Goal: Task Accomplishment & Management: Complete application form

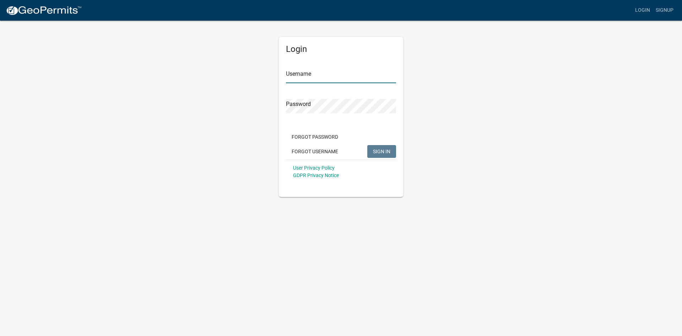
type input "[EMAIL_ADDRESS][DOMAIN_NAME]"
click at [383, 148] on span "SIGN IN" at bounding box center [381, 151] width 17 height 6
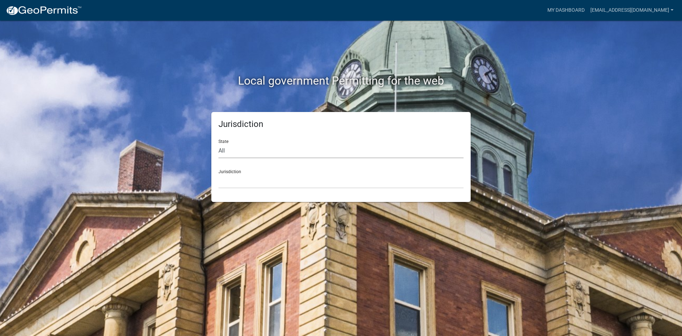
click at [230, 147] on select "All [US_STATE] [US_STATE] [US_STATE] [US_STATE] [US_STATE] [US_STATE] [US_STATE…" at bounding box center [341, 151] width 245 height 15
select select "[US_STATE]"
click at [219, 144] on select "All [US_STATE] [US_STATE] [US_STATE] [US_STATE] [US_STATE] [US_STATE] [US_STATE…" at bounding box center [341, 151] width 245 height 15
click at [249, 183] on select "[GEOGRAPHIC_DATA], [US_STATE] [GEOGRAPHIC_DATA], [US_STATE] [GEOGRAPHIC_DATA], …" at bounding box center [341, 181] width 245 height 15
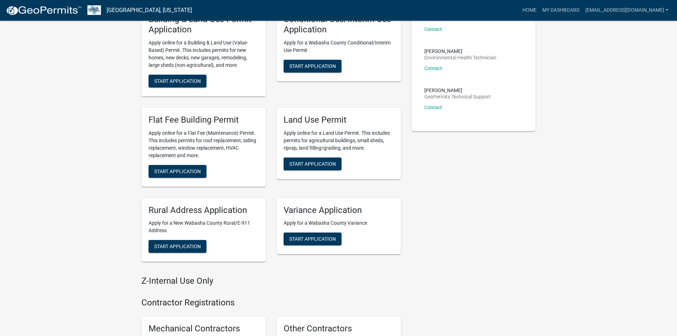
scroll to position [178, 0]
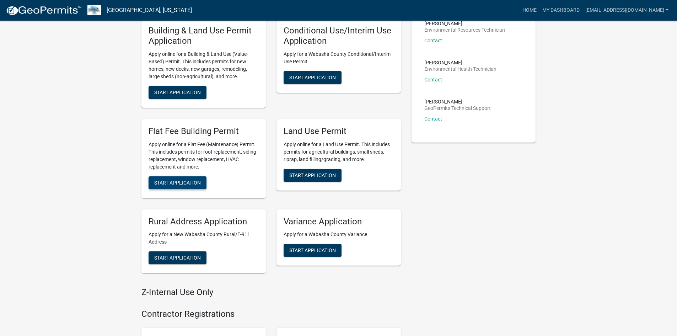
click at [188, 179] on span "Start Application" at bounding box center [177, 182] width 47 height 6
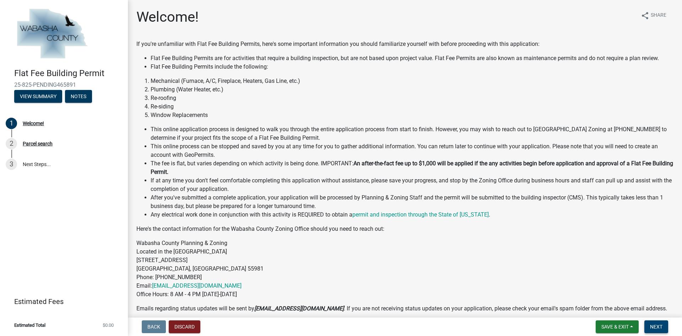
click at [650, 324] on button "Next" at bounding box center [657, 326] width 24 height 13
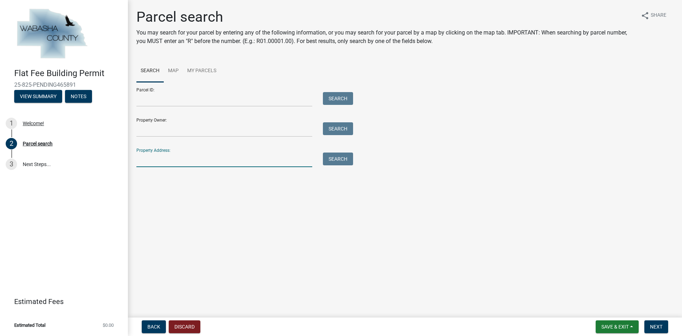
click at [156, 158] on input "Property Address:" at bounding box center [224, 159] width 176 height 15
type input "7"
type input "67236"
click at [343, 159] on button "Search" at bounding box center [338, 158] width 30 height 13
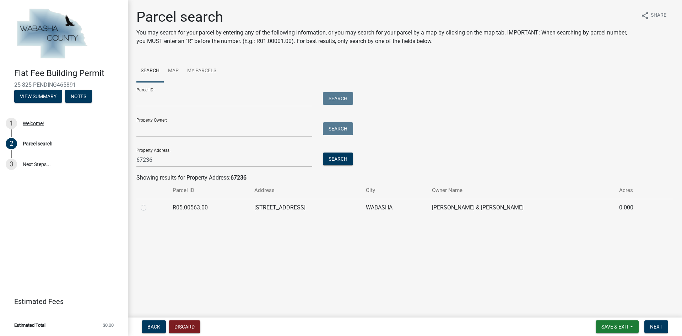
click at [149, 203] on label at bounding box center [149, 203] width 0 height 0
click at [149, 207] on input "radio" at bounding box center [151, 205] width 5 height 5
radio input "true"
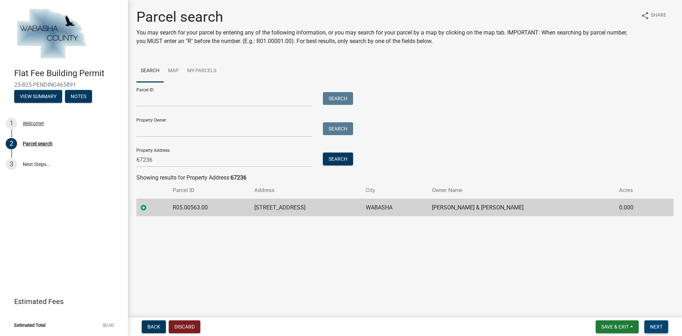
click at [659, 325] on span "Next" at bounding box center [656, 327] width 12 height 6
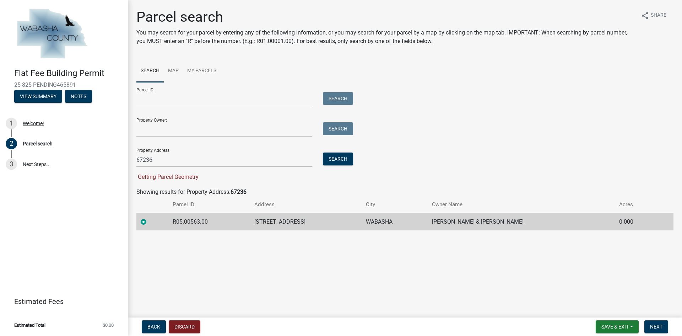
click at [149, 217] on label at bounding box center [149, 217] width 0 height 0
click at [149, 220] on input "radio" at bounding box center [151, 219] width 5 height 5
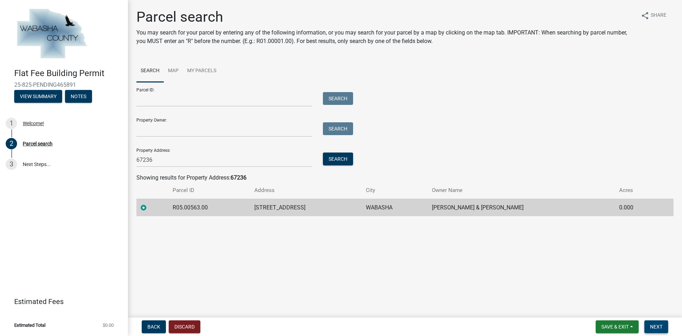
click at [656, 322] on button "Next" at bounding box center [657, 326] width 24 height 13
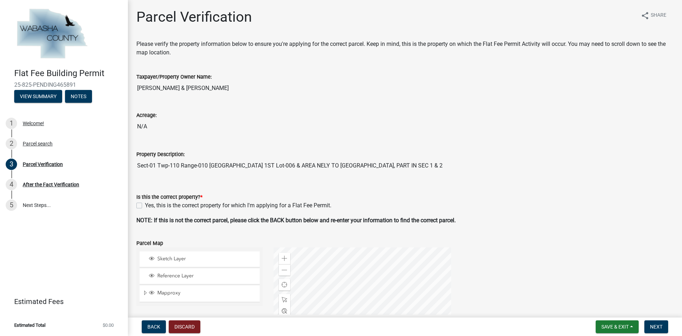
click at [145, 205] on label "Yes, this is the correct property for which I'm applying for a Flat Fee Permit." at bounding box center [238, 205] width 187 height 9
click at [145, 205] on input "Yes, this is the correct property for which I'm applying for a Flat Fee Permit." at bounding box center [147, 203] width 5 height 5
checkbox input "true"
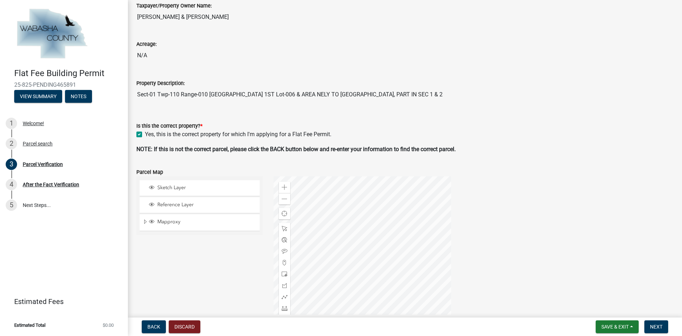
scroll to position [107, 0]
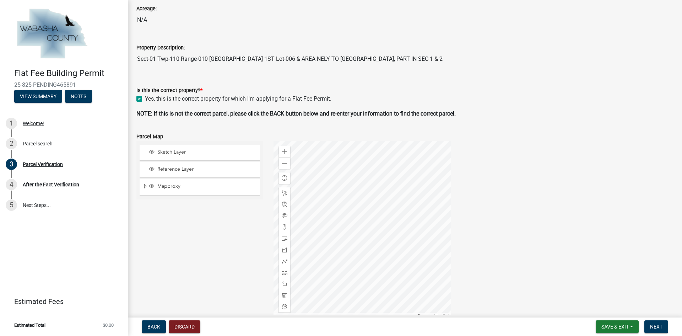
click at [660, 319] on nav "Back Discard Save & Exit Save Save & Exit Next" at bounding box center [405, 326] width 554 height 18
click at [661, 326] on span "Next" at bounding box center [656, 327] width 12 height 6
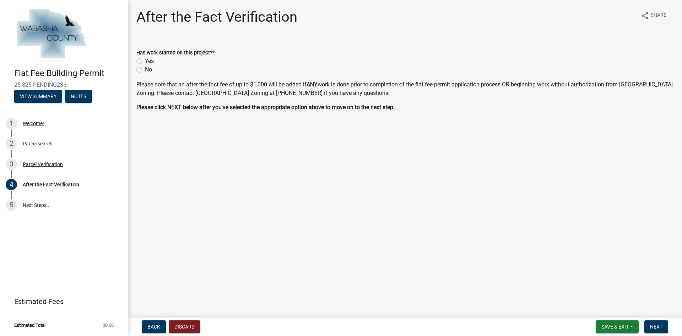
click at [145, 67] on label "No" at bounding box center [148, 69] width 7 height 9
click at [145, 67] on input "No" at bounding box center [147, 67] width 5 height 5
radio input "true"
click at [660, 327] on span "Next" at bounding box center [656, 327] width 12 height 6
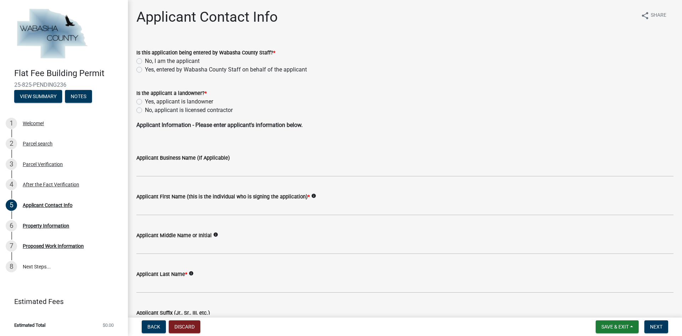
click at [145, 59] on label "No, I am the applicant" at bounding box center [172, 61] width 55 height 9
click at [145, 59] on input "No, I am the applicant" at bounding box center [147, 59] width 5 height 5
radio input "true"
click at [145, 108] on label "No, applicant is licensed contractor" at bounding box center [189, 110] width 88 height 9
click at [145, 108] on input "No, applicant is licensed contractor" at bounding box center [147, 108] width 5 height 5
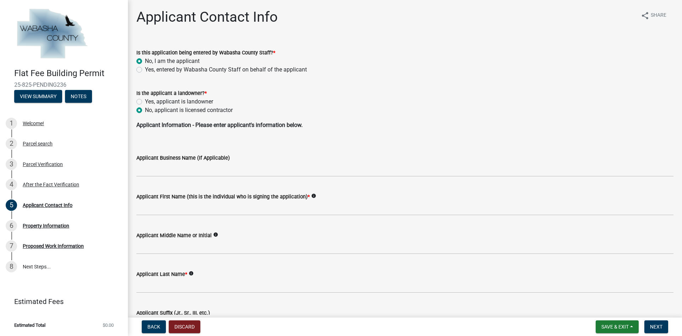
radio input "true"
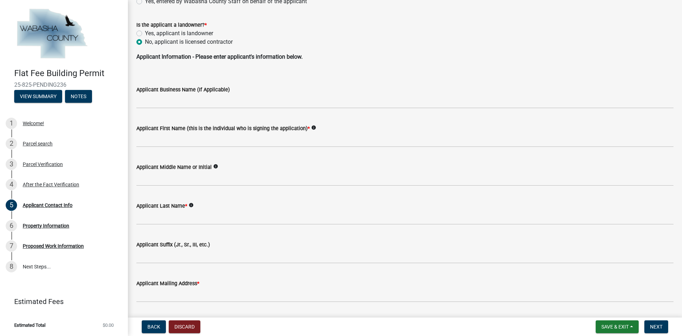
scroll to position [71, 0]
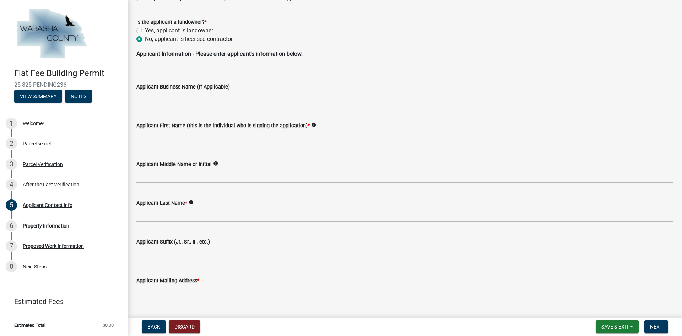
click at [183, 139] on input "Applicant First Name (this is the individual who is signing the application) *" at bounding box center [404, 137] width 537 height 15
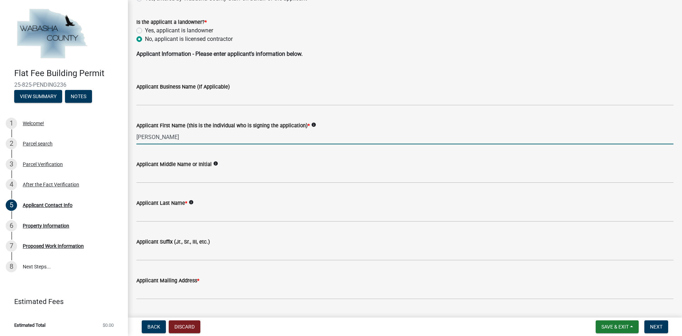
type input "[PERSON_NAME]"
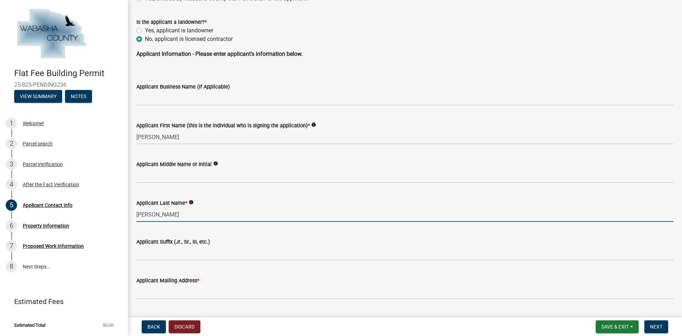
type input "[PERSON_NAME]"
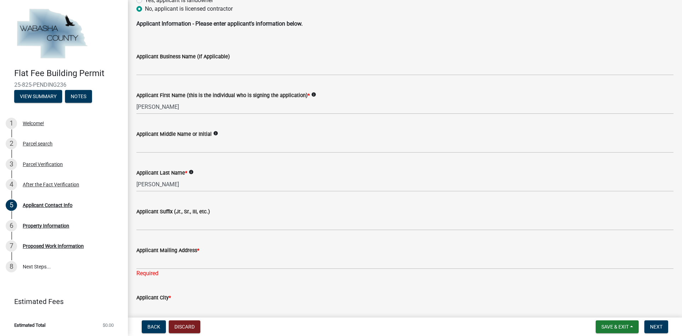
scroll to position [142, 0]
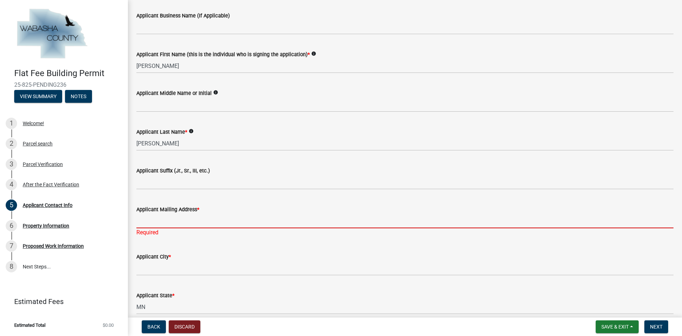
click at [168, 224] on input "Applicant Mailing Address *" at bounding box center [404, 221] width 537 height 15
paste input "[STREET_ADDRESS]"
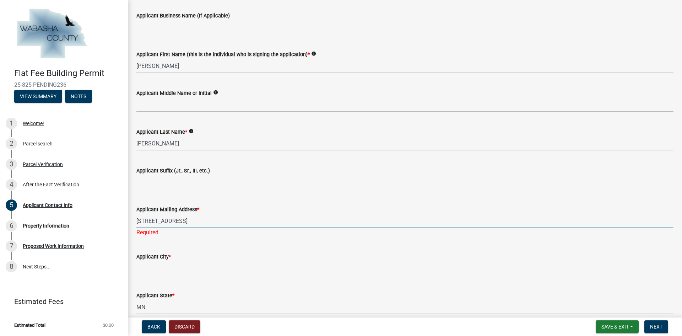
type input "[STREET_ADDRESS]"
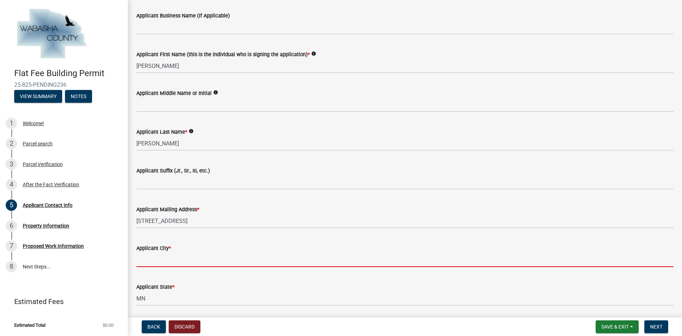
type input "M"
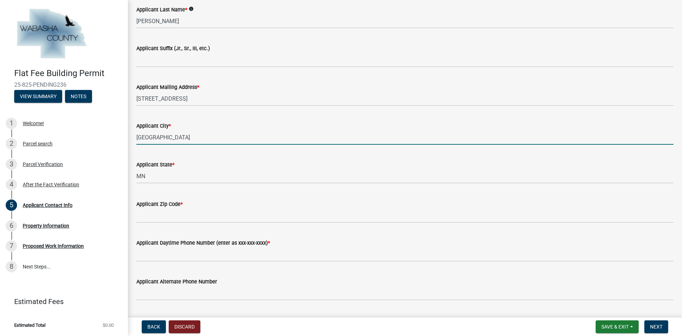
scroll to position [284, 0]
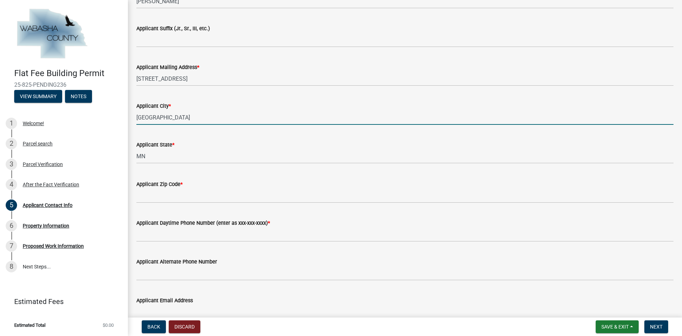
type input "[GEOGRAPHIC_DATA]"
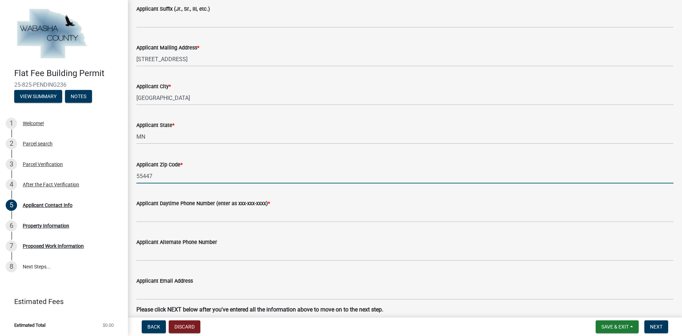
scroll to position [320, 0]
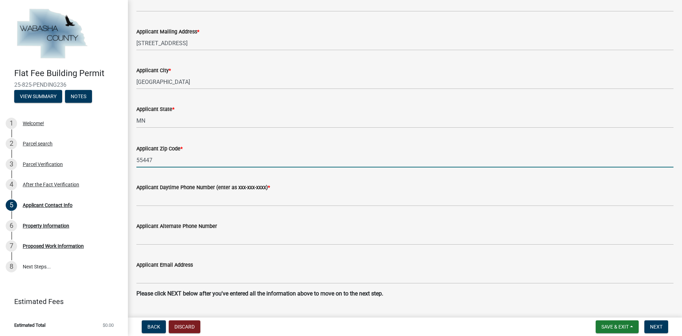
type input "55447"
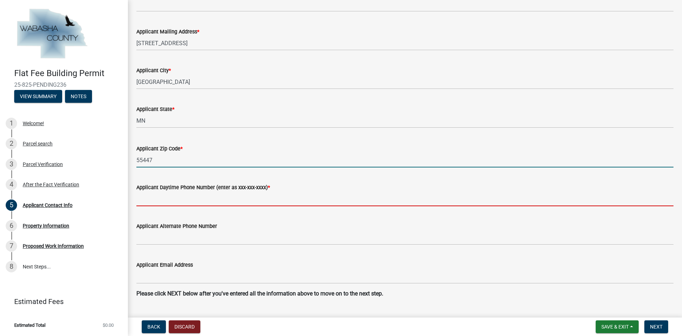
click at [166, 197] on input "Applicant Daytime Phone Number (enter as xxx-xxx-xxxx) *" at bounding box center [404, 199] width 537 height 15
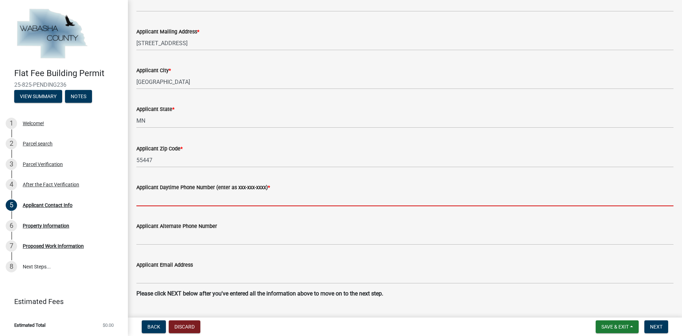
type input "7634022259"
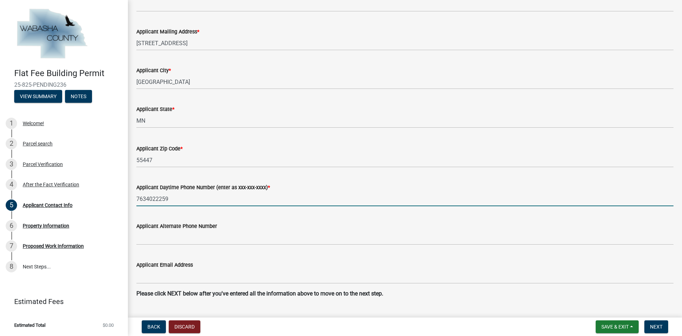
type input "R"
type input "[EMAIL_ADDRESS][DOMAIN_NAME]"
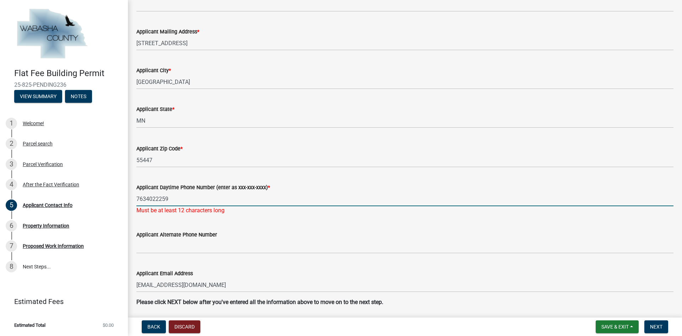
click at [187, 197] on input "7634022259" at bounding box center [404, 199] width 537 height 15
type input "[PHONE_NUMBER]"
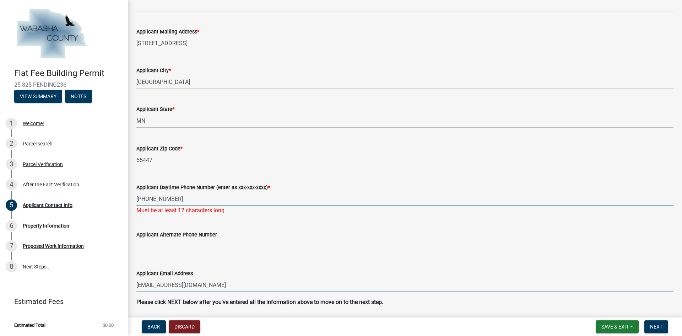
click at [229, 289] on wm-data-entity-input "Applicant Email Address [EMAIL_ADDRESS][DOMAIN_NAME]" at bounding box center [404, 278] width 537 height 39
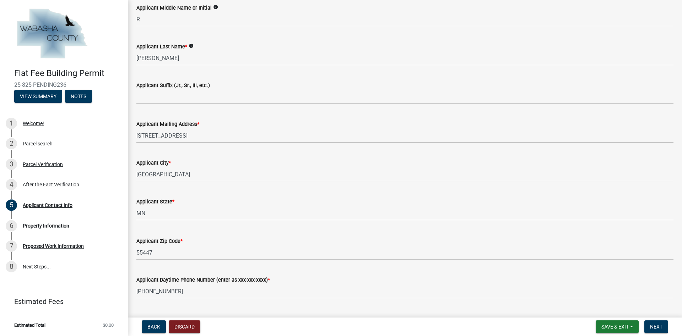
scroll to position [123, 0]
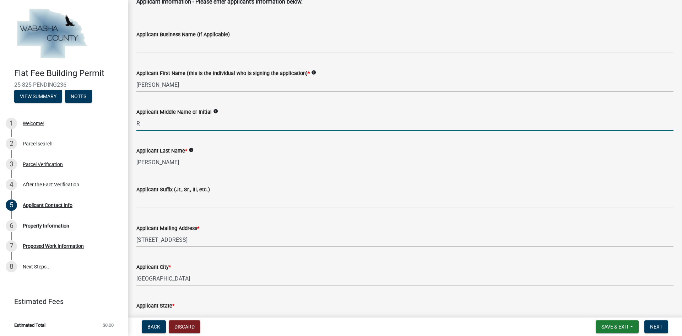
click at [157, 124] on input "R" at bounding box center [404, 123] width 537 height 15
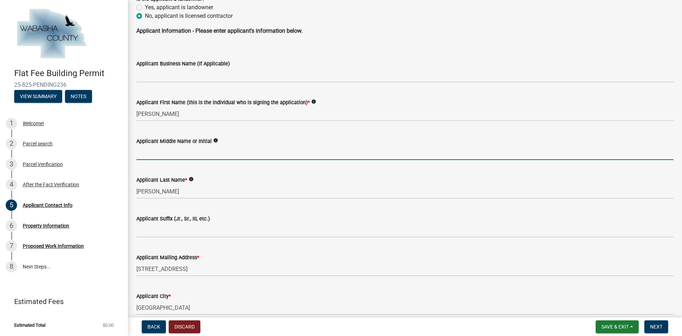
scroll to position [107, 0]
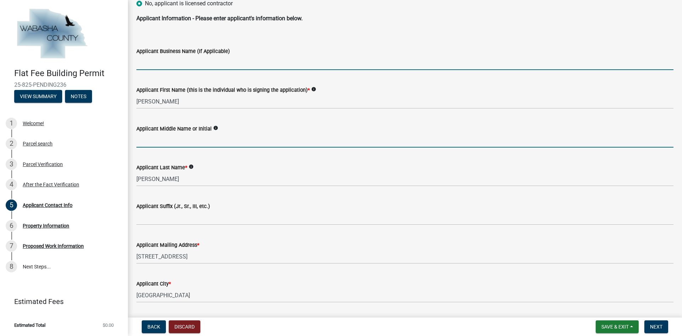
click at [167, 65] on input "Applicant Business Name (If Applicable)" at bounding box center [404, 62] width 537 height 15
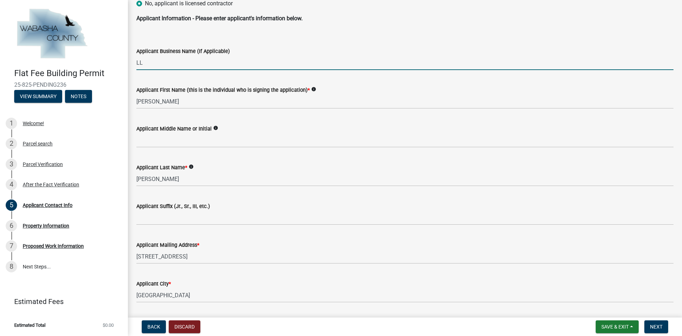
type input "L"
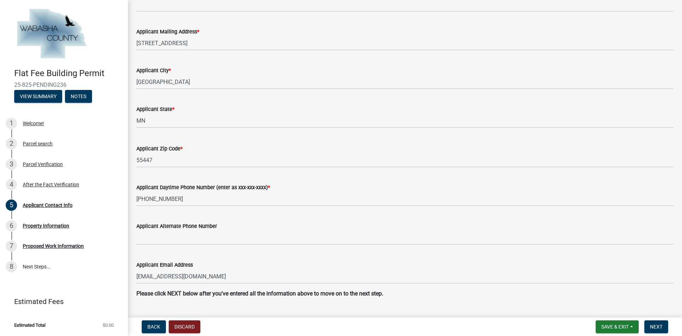
scroll to position [337, 0]
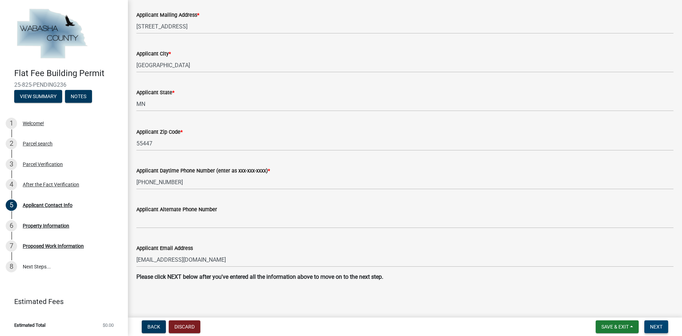
type input "Legacy Restoration LLC"
click at [651, 326] on span "Next" at bounding box center [656, 327] width 12 height 6
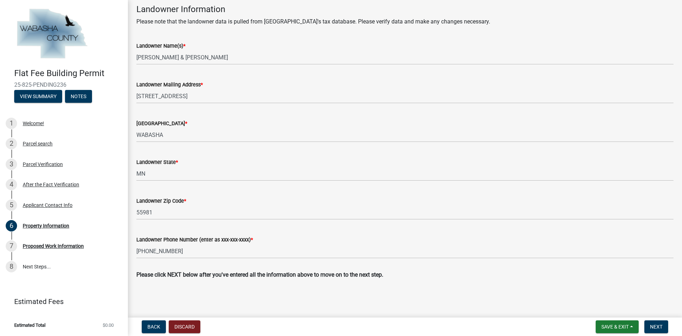
scroll to position [233, 0]
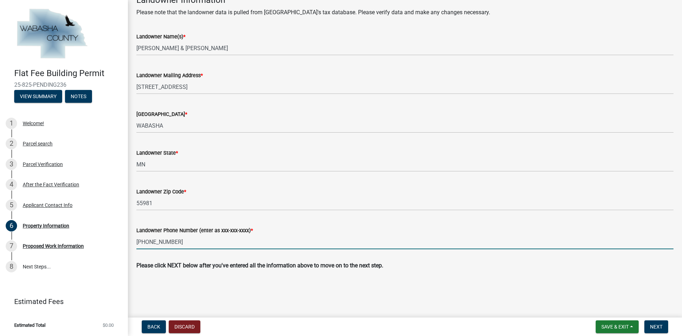
click at [176, 241] on input "[PHONE_NUMBER]" at bounding box center [404, 242] width 537 height 15
type input "[PHONE_NUMBER]"
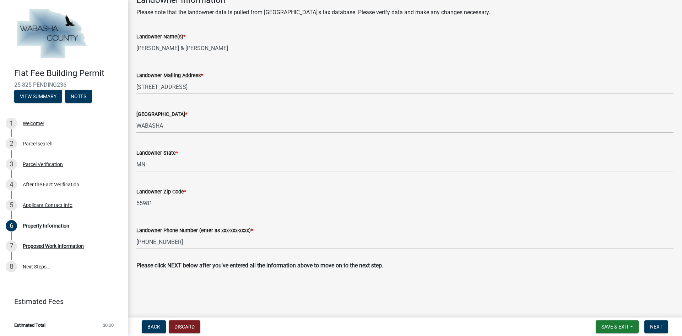
click at [271, 300] on main "Property Information share Share Site Information Please note that the site dat…" at bounding box center [405, 157] width 554 height 314
click at [661, 324] on span "Next" at bounding box center [656, 327] width 12 height 6
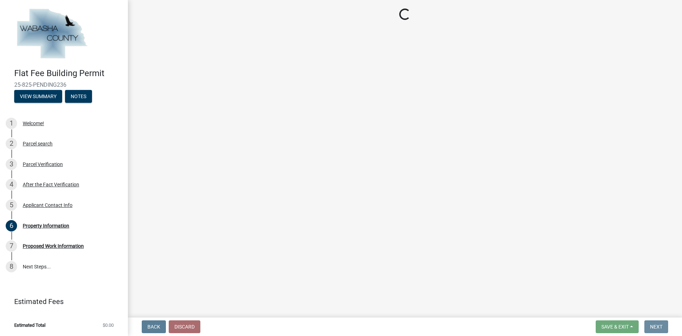
scroll to position [0, 0]
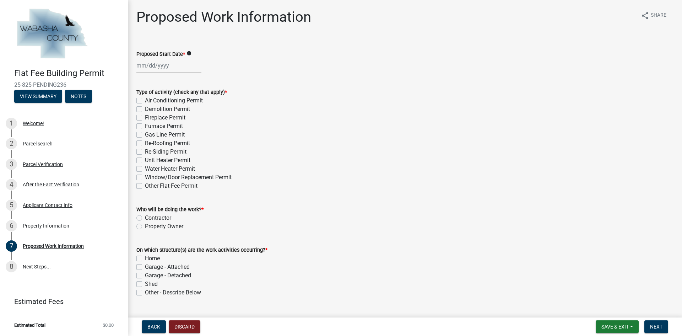
click at [145, 142] on label "Re-Roofing Permit" at bounding box center [167, 143] width 45 height 9
click at [145, 142] on input "Re-Roofing Permit" at bounding box center [147, 141] width 5 height 5
checkbox input "true"
checkbox input "false"
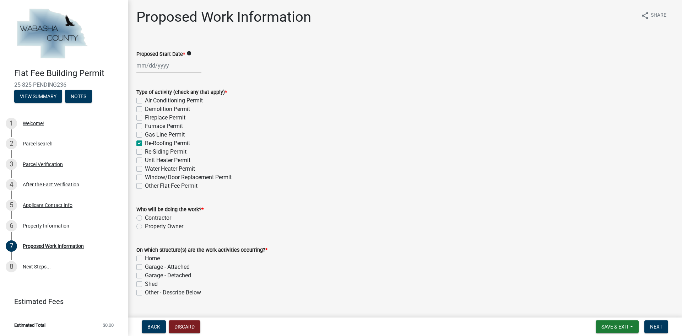
checkbox input "false"
checkbox input "true"
checkbox input "false"
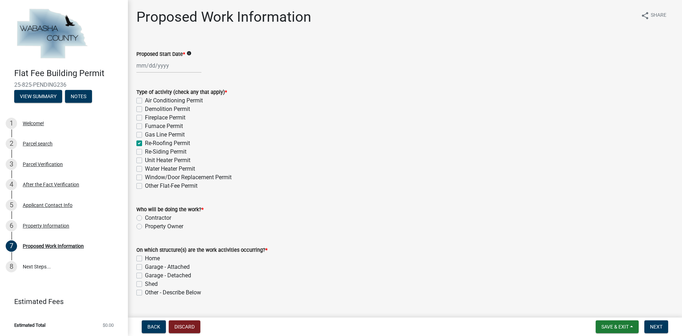
checkbox input "false"
click at [163, 62] on div at bounding box center [168, 65] width 65 height 15
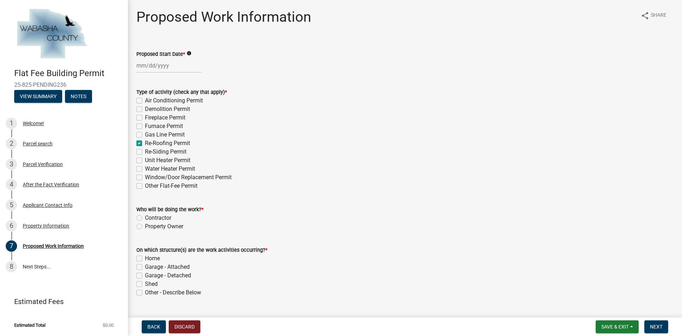
select select "8"
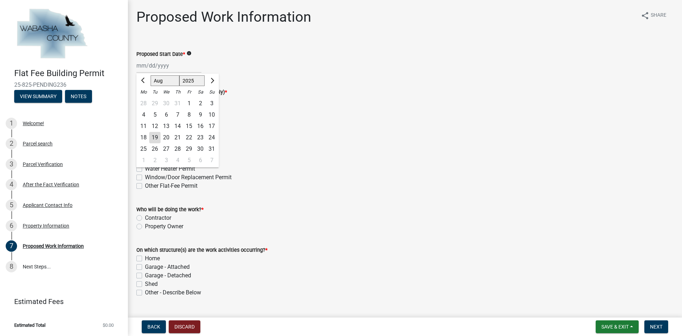
click at [168, 149] on div "27" at bounding box center [166, 148] width 11 height 11
type input "[DATE]"
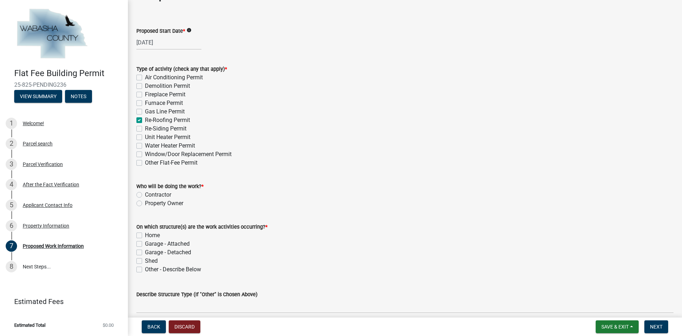
scroll to position [36, 0]
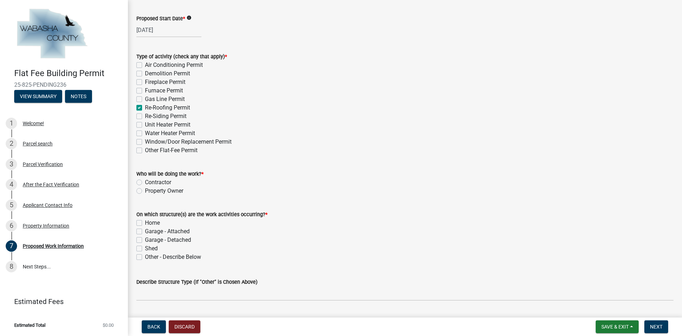
click at [145, 182] on label "Contractor" at bounding box center [158, 182] width 26 height 9
click at [145, 182] on input "Contractor" at bounding box center [147, 180] width 5 height 5
radio input "true"
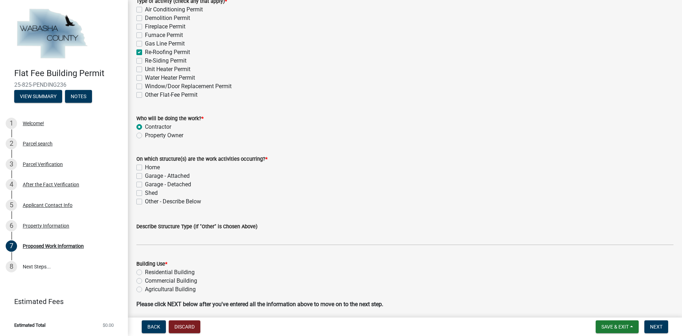
scroll to position [107, 0]
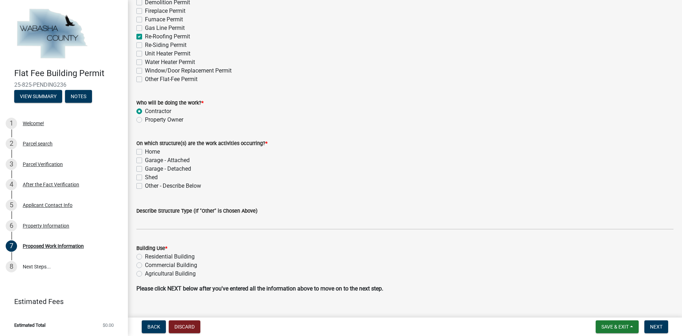
click at [145, 151] on label "Home" at bounding box center [152, 151] width 15 height 9
click at [145, 151] on input "Home" at bounding box center [147, 149] width 5 height 5
checkbox input "true"
checkbox input "false"
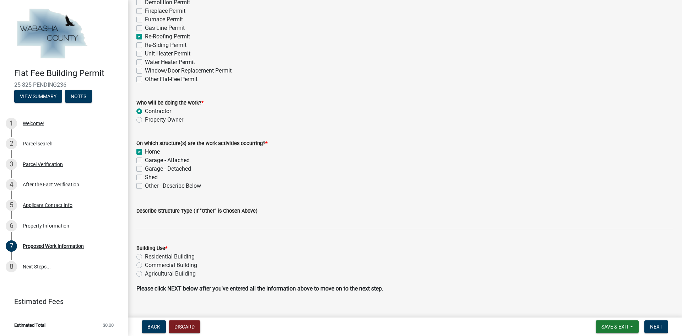
checkbox input "false"
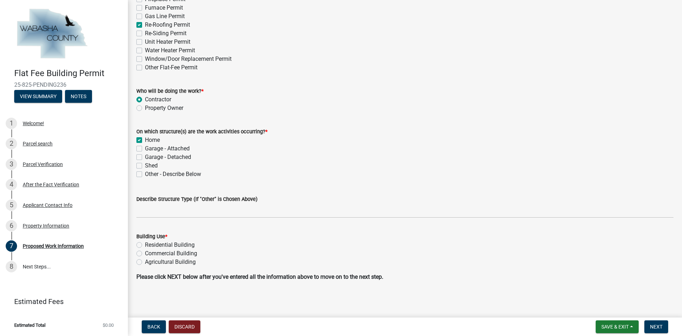
click at [145, 243] on label "Residential Building" at bounding box center [170, 245] width 50 height 9
click at [145, 243] on input "Residential Building" at bounding box center [147, 243] width 5 height 5
radio input "true"
click at [653, 322] on button "Next" at bounding box center [657, 326] width 24 height 13
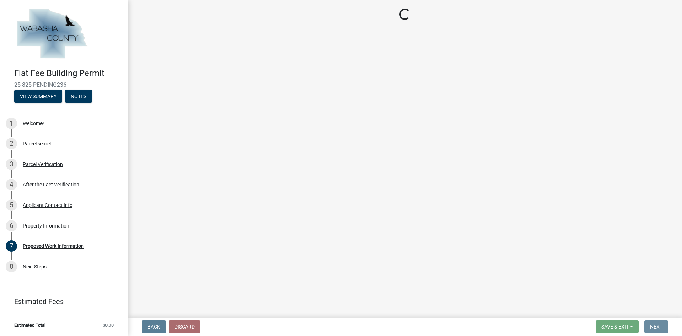
scroll to position [0, 0]
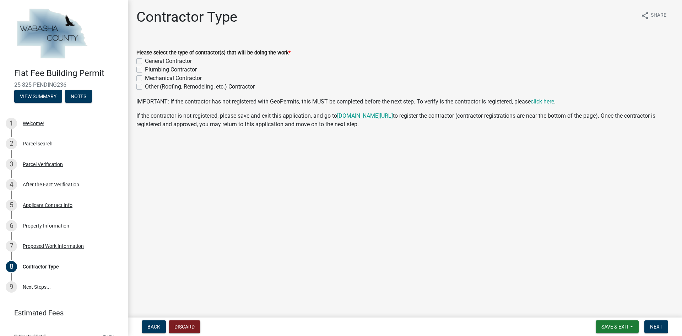
click at [145, 59] on label "General Contractor" at bounding box center [168, 61] width 47 height 9
click at [145, 59] on input "General Contractor" at bounding box center [147, 59] width 5 height 5
checkbox input "true"
checkbox input "false"
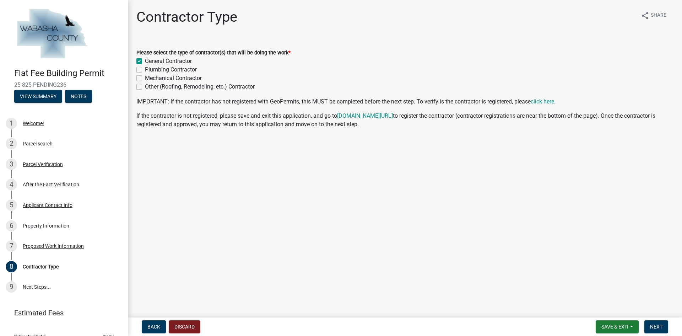
checkbox input "false"
click at [665, 331] on button "Next" at bounding box center [657, 326] width 24 height 13
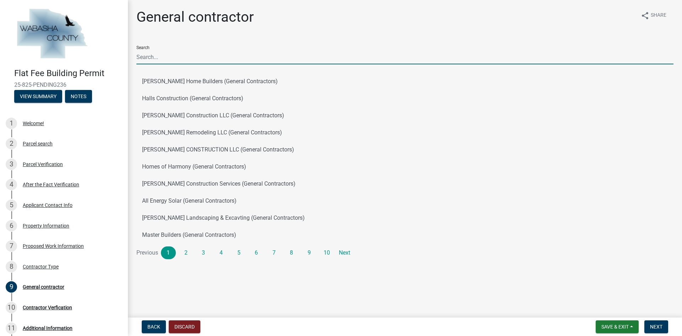
click at [178, 54] on input "Search" at bounding box center [404, 57] width 537 height 15
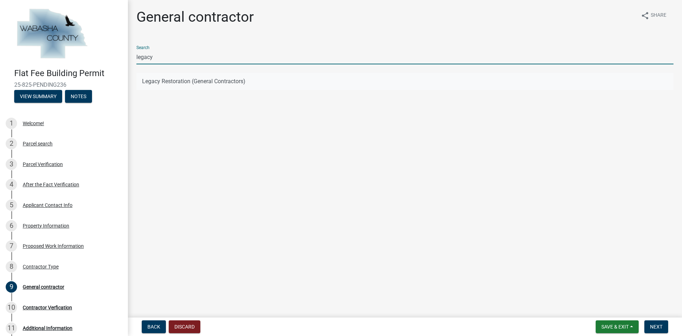
type input "legacy"
click at [188, 78] on button "Legacy Restoration (General Contractors)" at bounding box center [404, 81] width 537 height 17
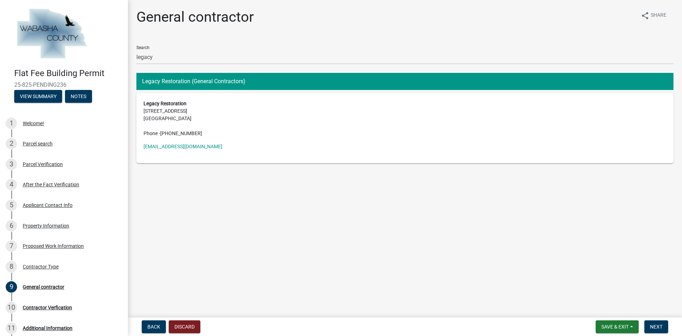
click at [257, 117] on address "Legacy Restoration [STREET_ADDRESS] Phone - [PHONE_NUMBER]" at bounding box center [405, 118] width 523 height 37
drag, startPoint x: 219, startPoint y: 118, endPoint x: 174, endPoint y: 87, distance: 53.4
click at [218, 118] on address "Legacy Restoration [STREET_ADDRESS] Phone - [PHONE_NUMBER]" at bounding box center [405, 118] width 523 height 37
click at [170, 77] on button "Legacy Restoration (General Contractors)" at bounding box center [404, 81] width 537 height 17
click at [654, 322] on button "Next" at bounding box center [657, 326] width 24 height 13
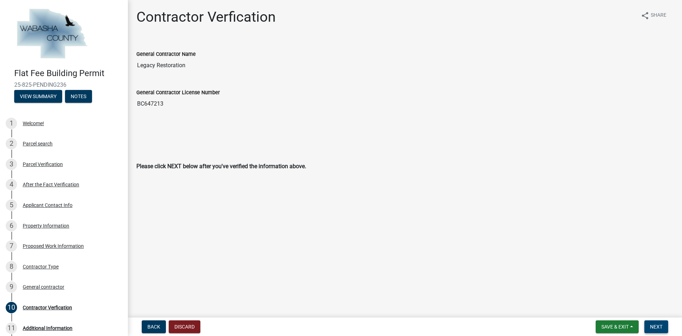
click at [655, 325] on span "Next" at bounding box center [656, 327] width 12 height 6
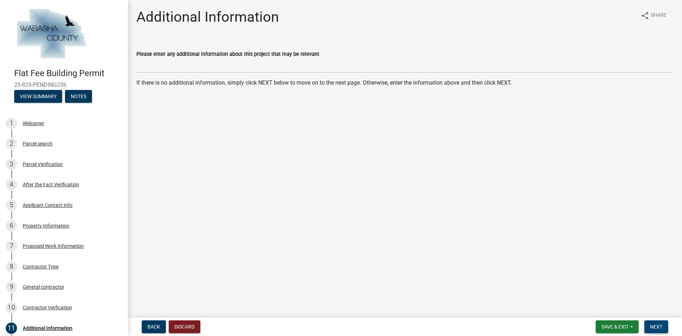
click at [659, 328] on span "Next" at bounding box center [656, 327] width 12 height 6
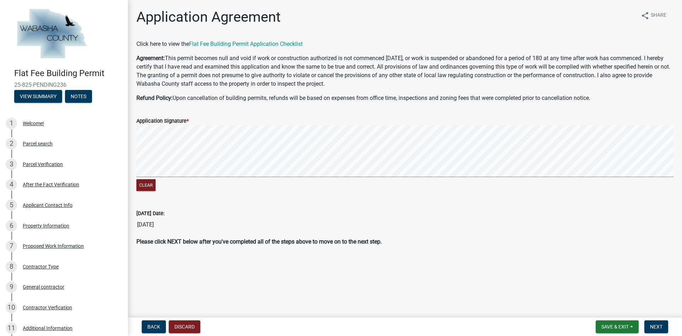
click at [207, 145] on form "Application Signature * Clear" at bounding box center [404, 150] width 537 height 85
click at [231, 177] on signature-pad at bounding box center [404, 152] width 537 height 54
click at [262, 184] on div "Clear" at bounding box center [404, 159] width 537 height 68
click at [653, 324] on span "Next" at bounding box center [656, 327] width 12 height 6
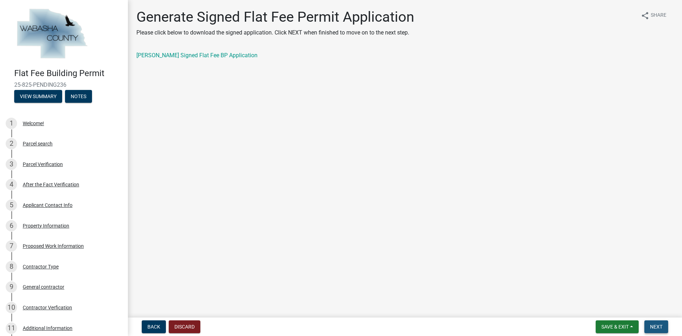
click at [657, 326] on span "Next" at bounding box center [656, 327] width 12 height 6
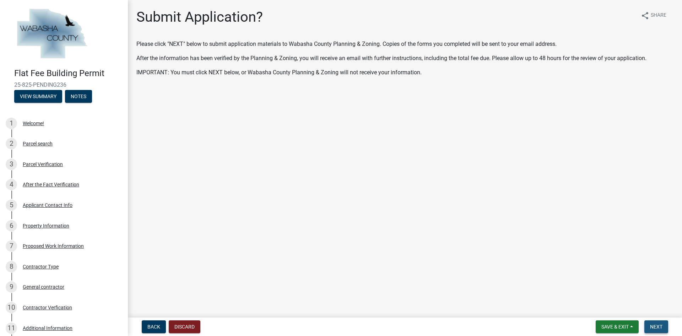
click at [660, 326] on span "Next" at bounding box center [656, 327] width 12 height 6
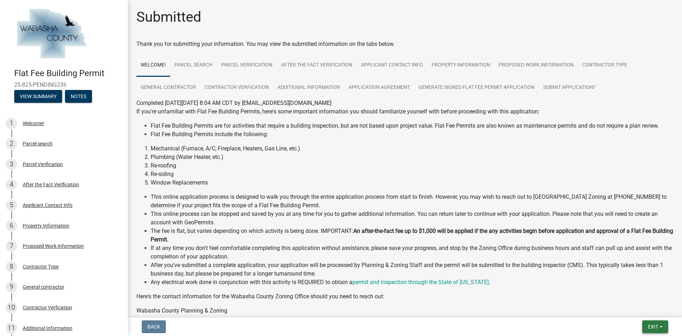
click at [659, 325] on button "Exit" at bounding box center [655, 326] width 26 height 13
drag, startPoint x: 636, startPoint y: 307, endPoint x: 638, endPoint y: 302, distance: 4.9
click at [638, 307] on button "Save & Exit" at bounding box center [640, 308] width 57 height 17
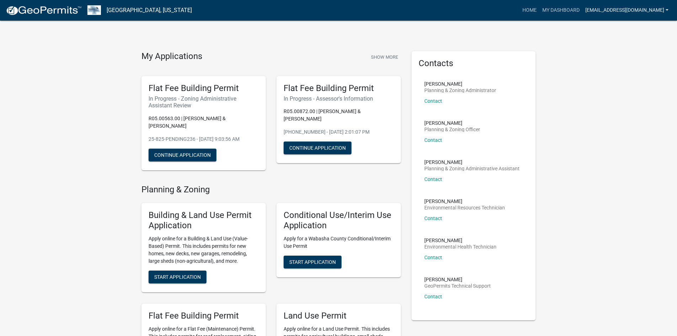
click at [604, 12] on link "[EMAIL_ADDRESS][DOMAIN_NAME]" at bounding box center [626, 11] width 89 height 14
click at [628, 49] on link "Logout" at bounding box center [642, 52] width 57 height 17
